Goal: Task Accomplishment & Management: Manage account settings

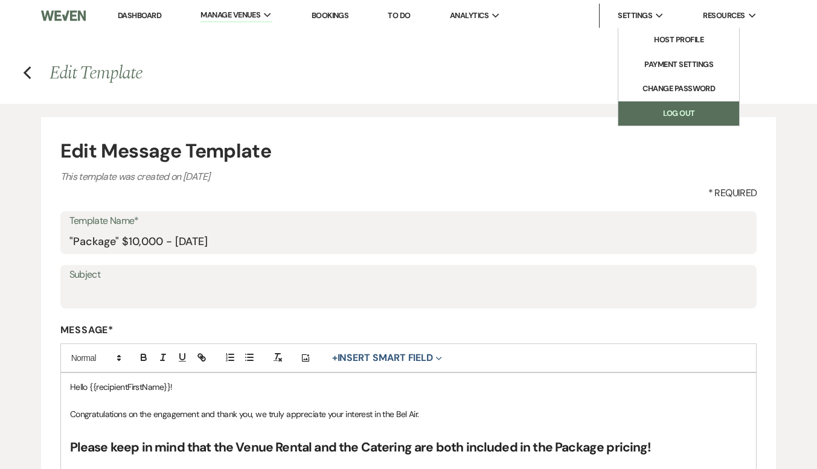
click at [675, 117] on link "Log Out" at bounding box center [678, 113] width 121 height 24
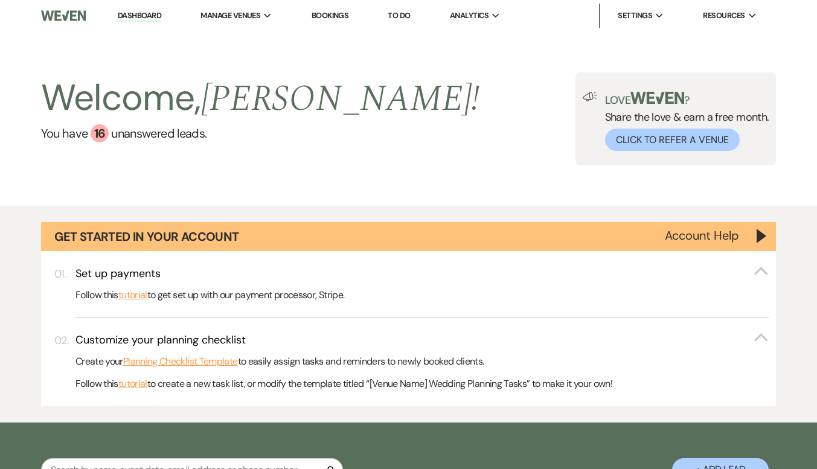
click at [138, 17] on link "Dashboard" at bounding box center [139, 15] width 43 height 11
click at [138, 16] on link "Dashboard" at bounding box center [139, 15] width 43 height 11
click at [72, 22] on img at bounding box center [63, 15] width 45 height 25
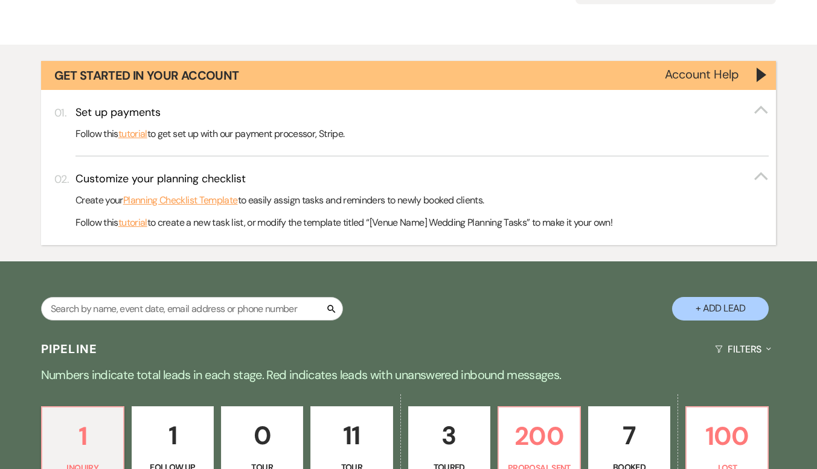
scroll to position [181, 0]
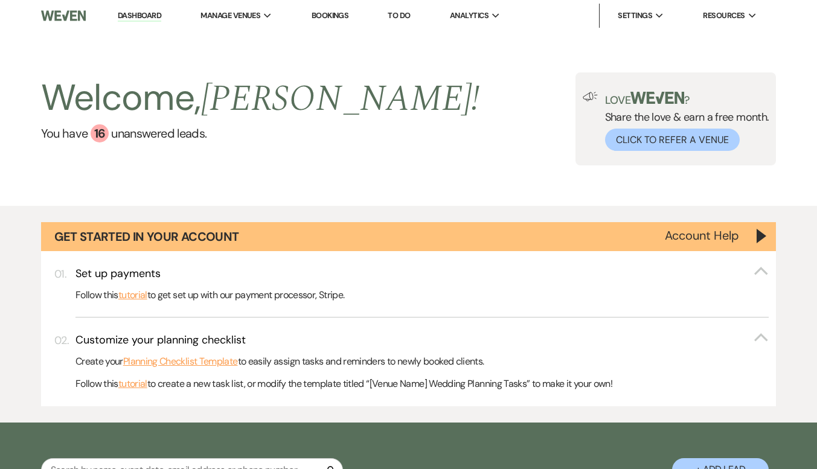
click at [135, 16] on link "Dashboard" at bounding box center [139, 15] width 43 height 11
click at [261, 34] on li "Bel Air Events" at bounding box center [261, 40] width 109 height 12
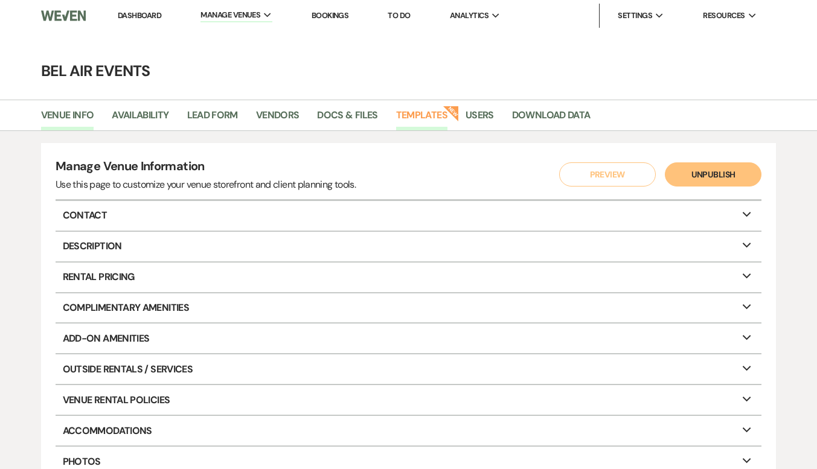
click at [415, 120] on link "Templates" at bounding box center [421, 119] width 51 height 23
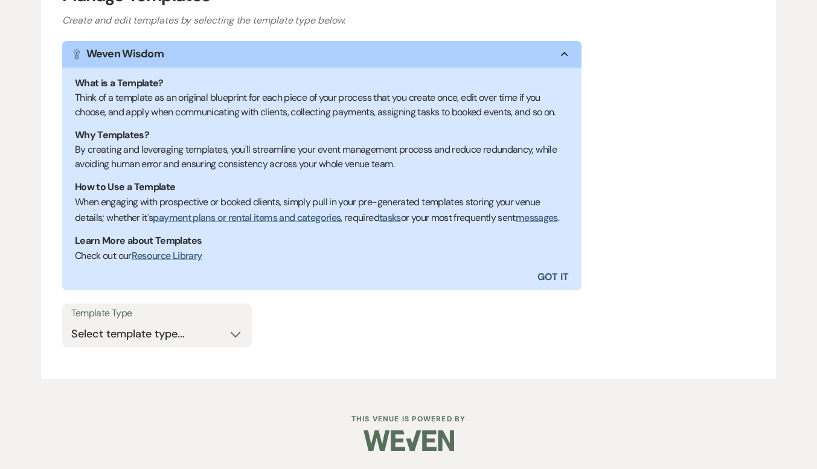
scroll to position [196, 0]
click at [247, 338] on div "Template Type Select template type... Task List Message Templates Payment Plan …" at bounding box center [157, 325] width 190 height 43
click at [237, 332] on select "Select template type... Task List Message Templates Payment Plan Inventory Item…" at bounding box center [157, 335] width 172 height 24
select select "Message Templates"
click at [71, 323] on select "Select template type... Task List Message Templates Payment Plan Inventory Item…" at bounding box center [157, 335] width 172 height 24
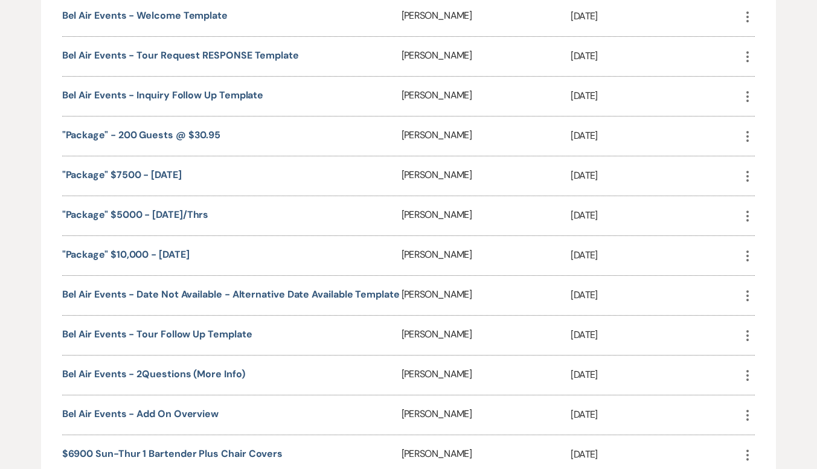
scroll to position [679, 0]
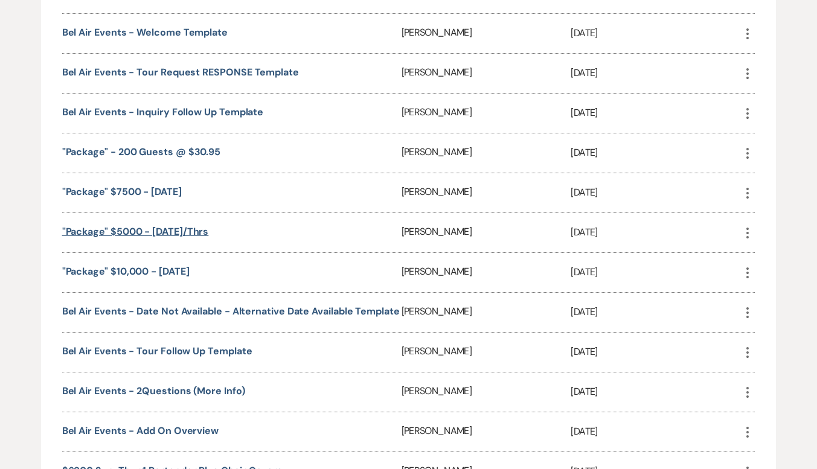
click at [176, 238] on link ""Package" $5000 - Sunday/Thrs" at bounding box center [135, 231] width 147 height 13
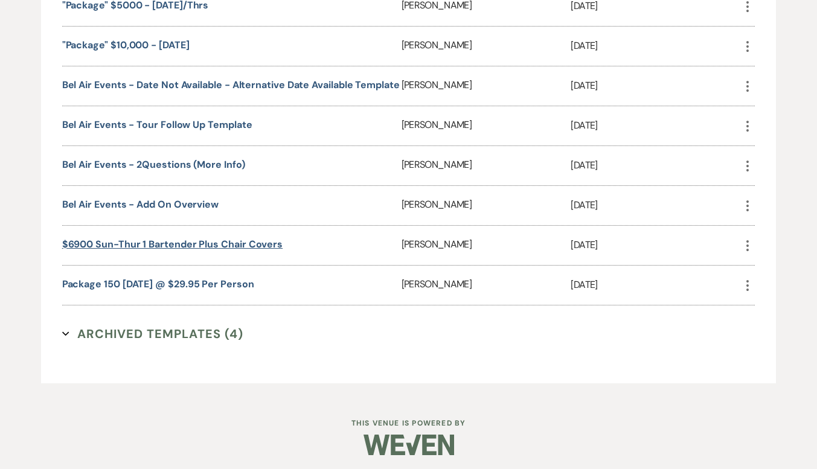
scroll to position [920, 0]
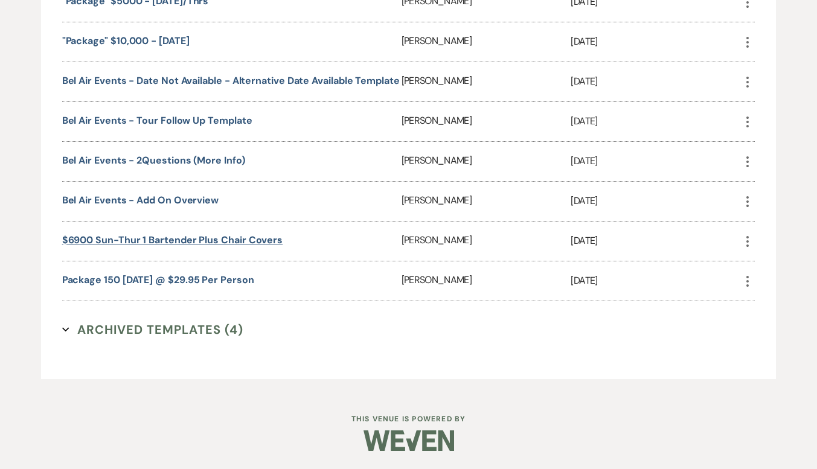
click at [201, 240] on link "$6900 Sun-Thur 1 Bartender plus chair covers" at bounding box center [172, 240] width 220 height 13
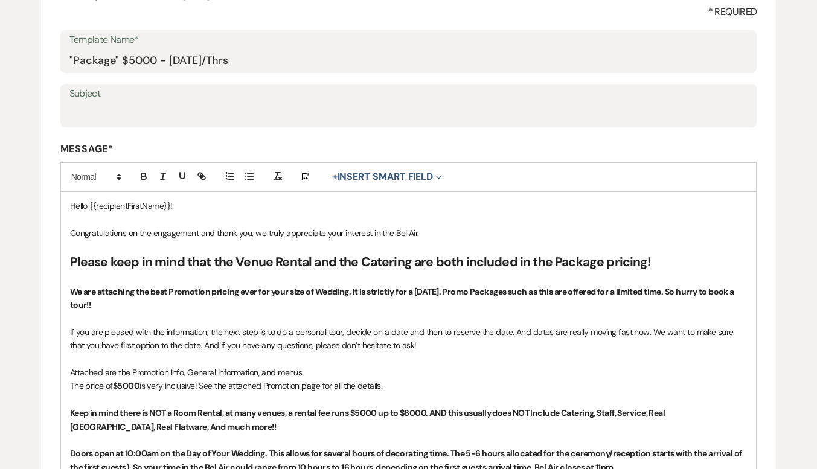
scroll to position [242, 0]
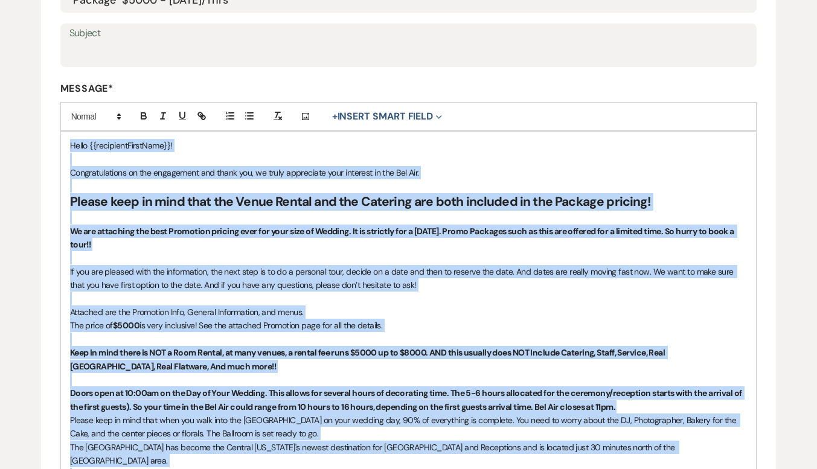
copy div "Lorem {{ipsumdoloRsitaMetc}}! Adipiscingelits do eiu temporinci utl etdol mag, …"
click at [188, 143] on p "Hello {{recipientFirstName}}!" at bounding box center [409, 145] width 678 height 13
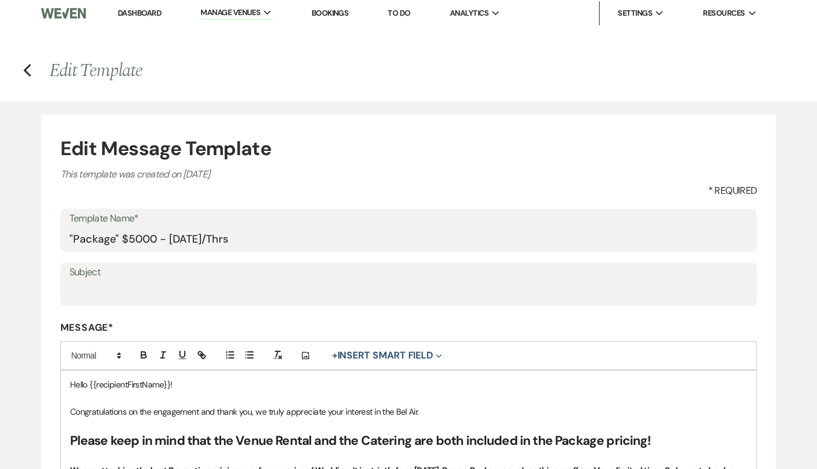
scroll to position [0, 0]
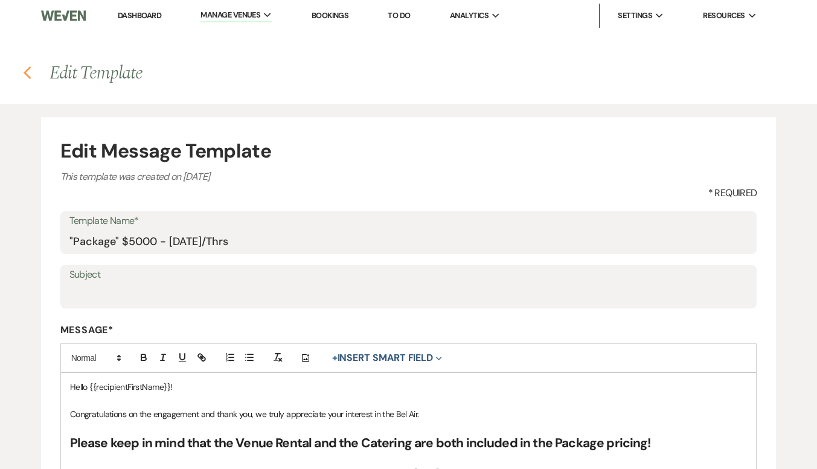
click at [28, 74] on icon "Previous" at bounding box center [27, 73] width 9 height 14
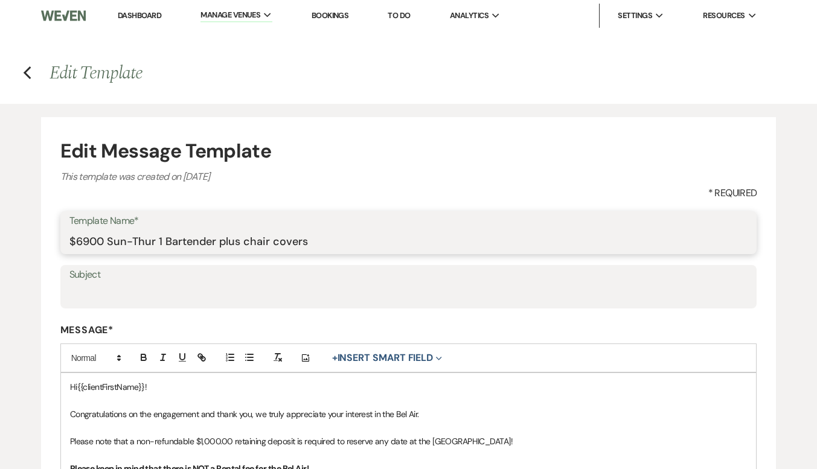
drag, startPoint x: 313, startPoint y: 240, endPoint x: 47, endPoint y: 246, distance: 267.0
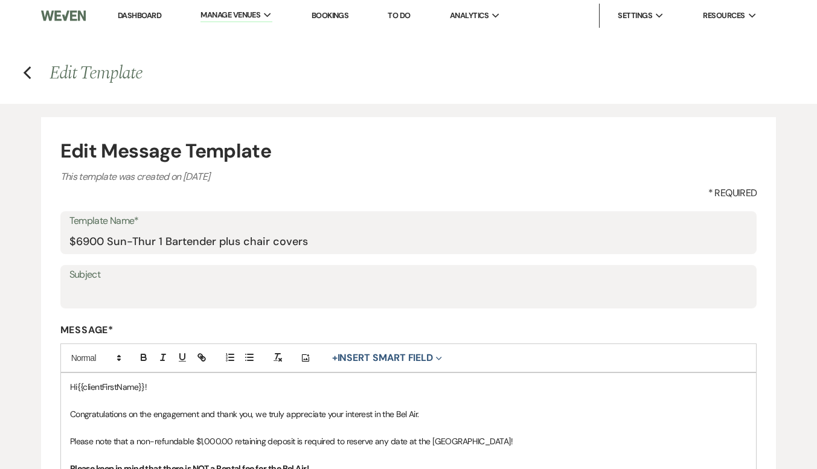
click at [208, 277] on label "Subject" at bounding box center [408, 275] width 679 height 18
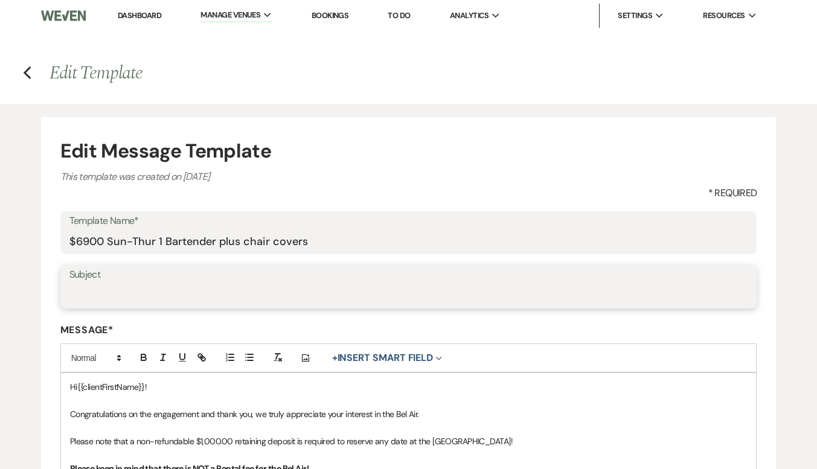
click at [208, 284] on input "Subject" at bounding box center [408, 296] width 679 height 24
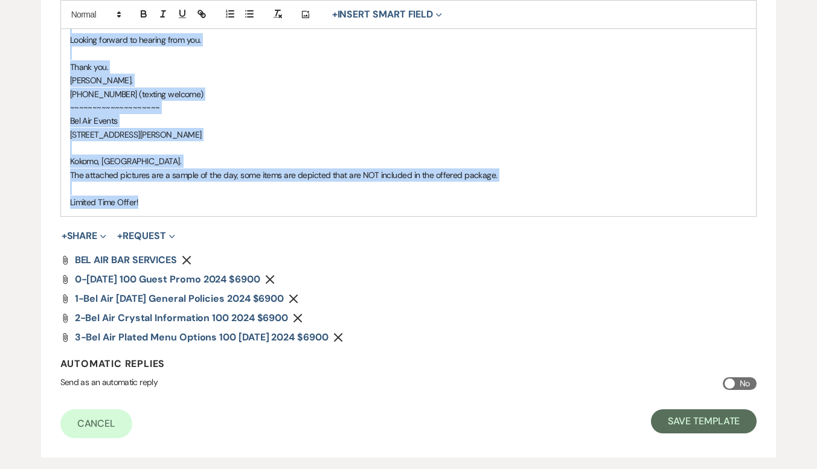
scroll to position [1428, 0]
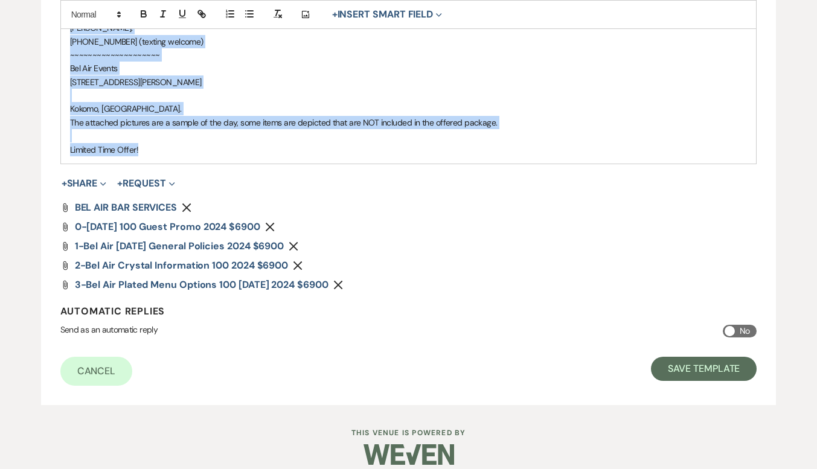
drag, startPoint x: 71, startPoint y: 207, endPoint x: 253, endPoint y: 136, distance: 195.6
copy div "Lo{{ipsumdOlorsItam}}! Consecteturadip el sed doeiusmodt inc utlab etd, ma aliq…"
